Goal: Obtain resource: Download file/media

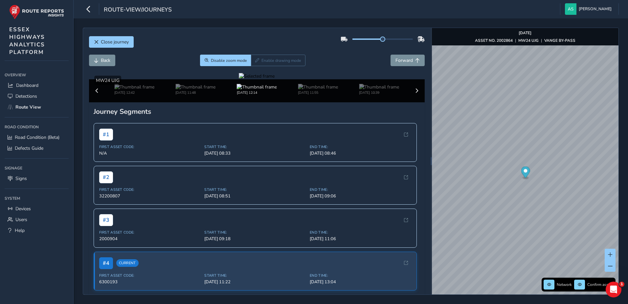
click at [275, 79] on div at bounding box center [257, 76] width 36 height 6
click at [239, 79] on div at bounding box center [257, 76] width 36 height 6
click at [322, 177] on img at bounding box center [279, 145] width 946 height 532
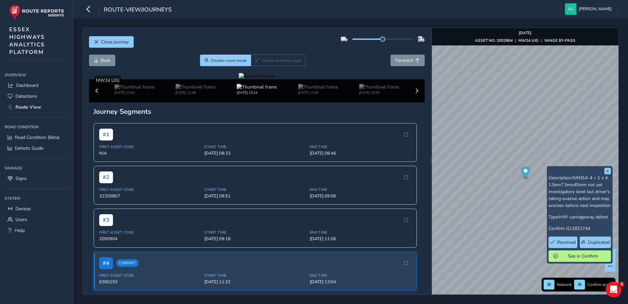
click at [275, 79] on div at bounding box center [257, 76] width 36 height 6
click at [323, 172] on img at bounding box center [276, 155] width 946 height 532
drag, startPoint x: 320, startPoint y: 177, endPoint x: 270, endPoint y: 171, distance: 50.6
click at [270, 79] on div at bounding box center [257, 76] width 36 height 6
click at [307, 170] on img at bounding box center [307, 158] width 946 height 532
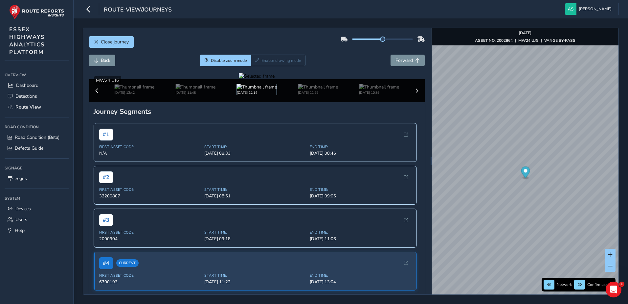
click at [257, 90] on img at bounding box center [257, 87] width 40 height 6
click at [275, 79] on div at bounding box center [257, 76] width 36 height 6
click at [314, 175] on img at bounding box center [295, 149] width 946 height 532
click at [397, 64] on button "Forward" at bounding box center [408, 61] width 34 height 12
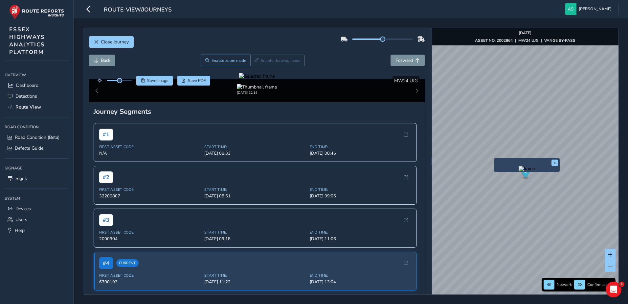
drag, startPoint x: 345, startPoint y: 160, endPoint x: 272, endPoint y: 153, distance: 73.3
click at [272, 79] on div at bounding box center [257, 76] width 36 height 6
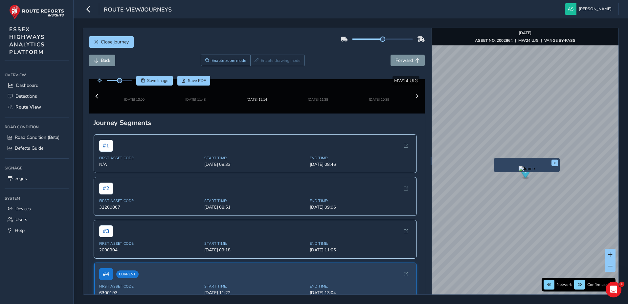
drag, startPoint x: 314, startPoint y: 191, endPoint x: 397, endPoint y: 191, distance: 82.5
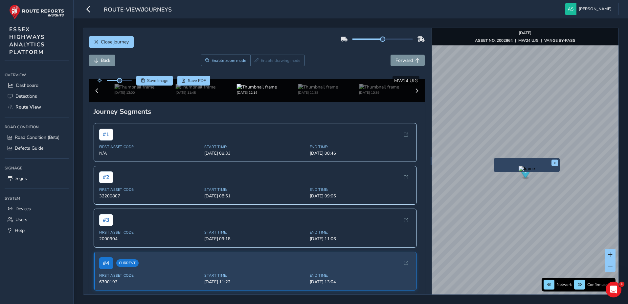
click at [397, 191] on img at bounding box center [140, 119] width 946 height 532
drag, startPoint x: 396, startPoint y: 208, endPoint x: 406, endPoint y: 214, distance: 11.5
click at [275, 79] on div at bounding box center [257, 76] width 36 height 6
click at [418, 219] on img at bounding box center [100, 68] width 946 height 532
click at [186, 81] on button "Save PDF" at bounding box center [193, 81] width 33 height 10
